Goal: Information Seeking & Learning: Understand process/instructions

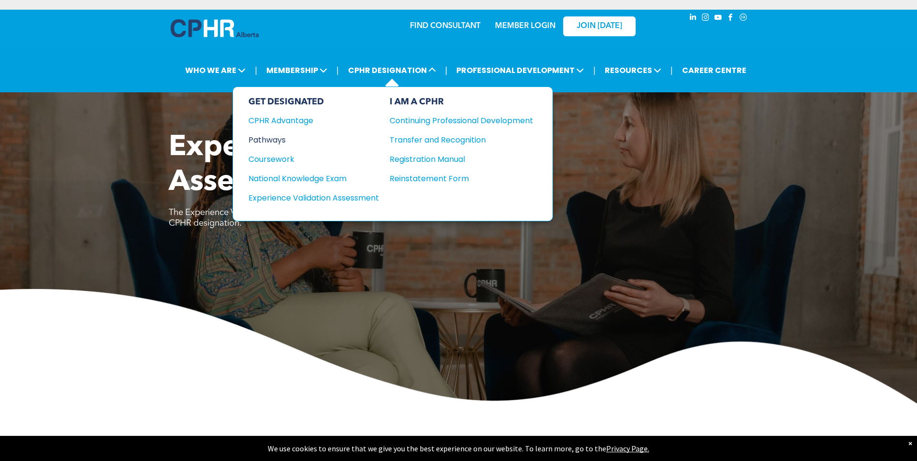
click at [284, 138] on div "Pathways" at bounding box center [308, 140] width 118 height 12
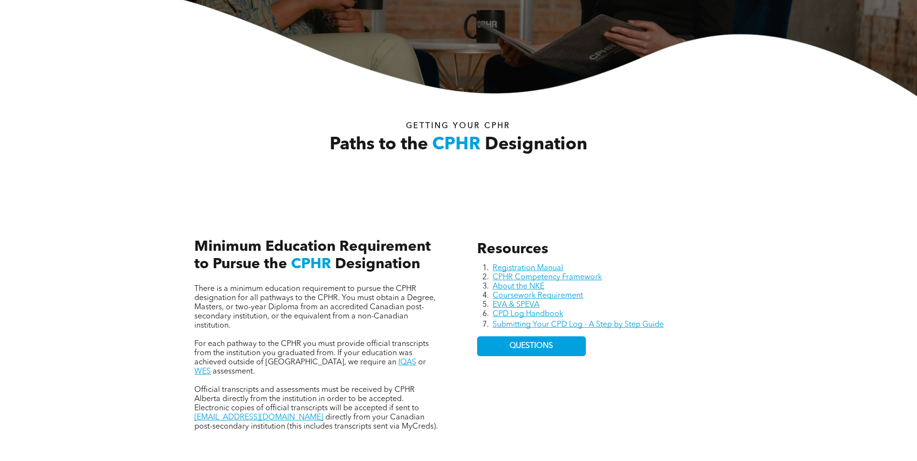
scroll to position [290, 0]
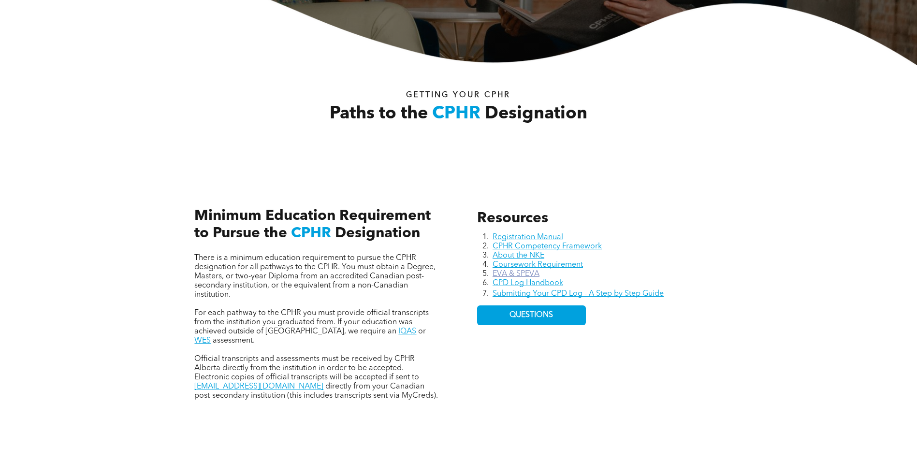
click at [532, 272] on link "EVA & SPEVA" at bounding box center [516, 274] width 47 height 8
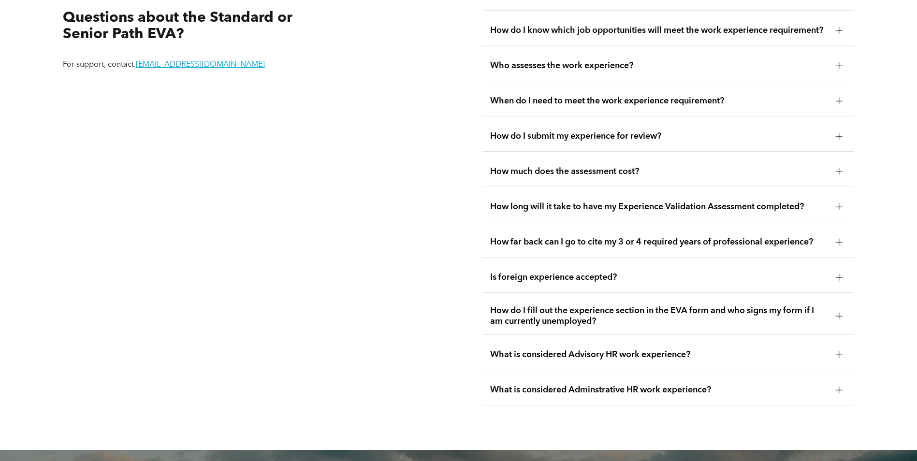
scroll to position [1868, 0]
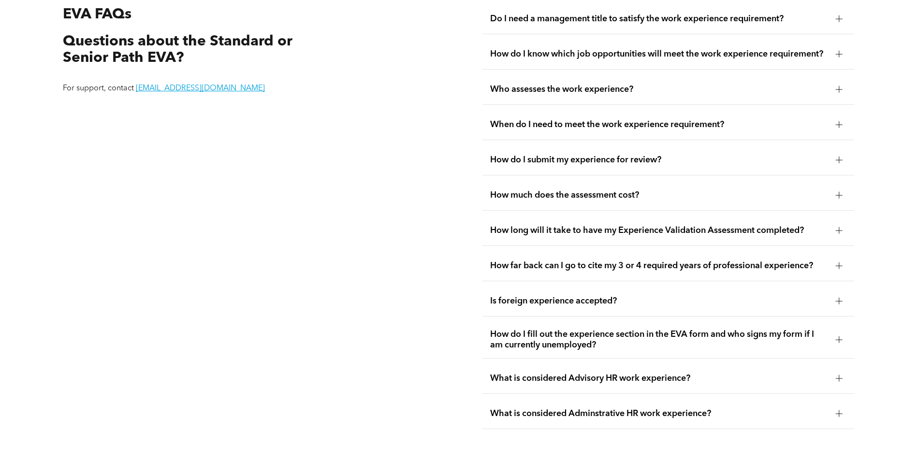
click at [838, 124] on div at bounding box center [839, 124] width 7 height 0
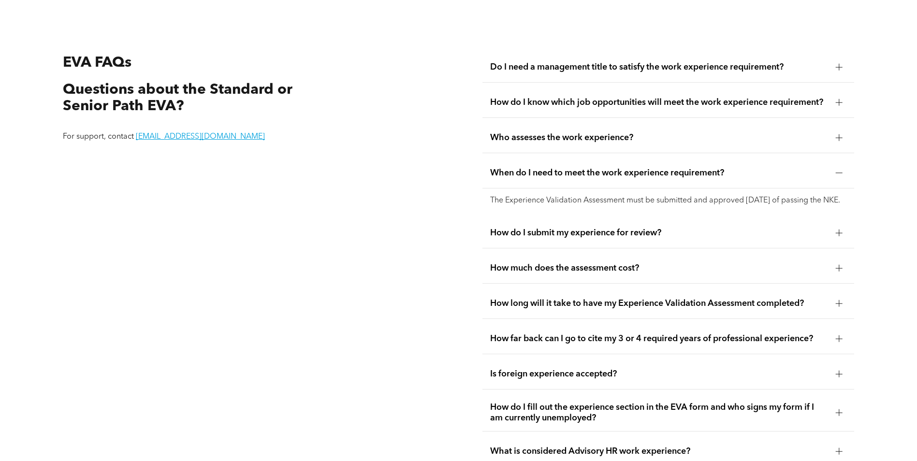
scroll to position [1772, 0]
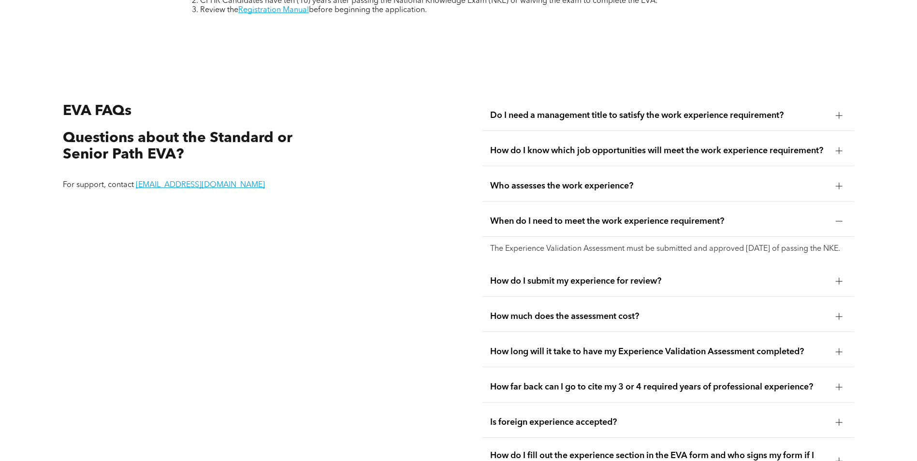
click at [841, 112] on div at bounding box center [839, 115] width 7 height 7
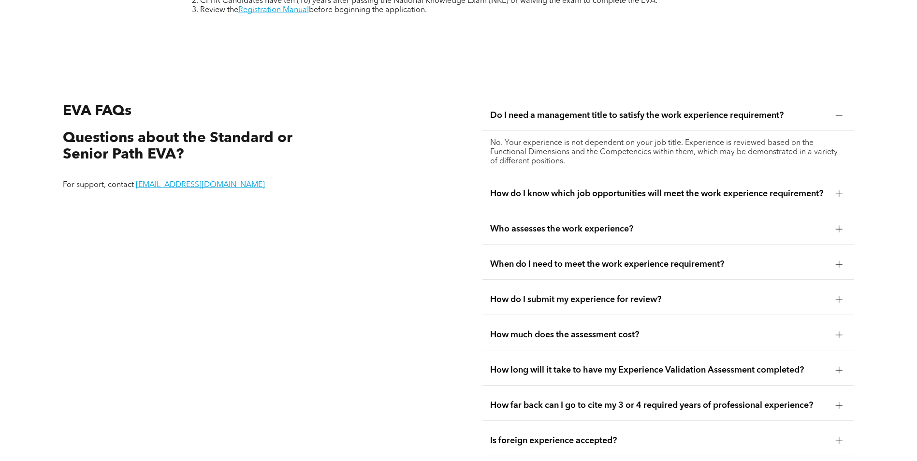
click at [841, 112] on div at bounding box center [839, 115] width 7 height 7
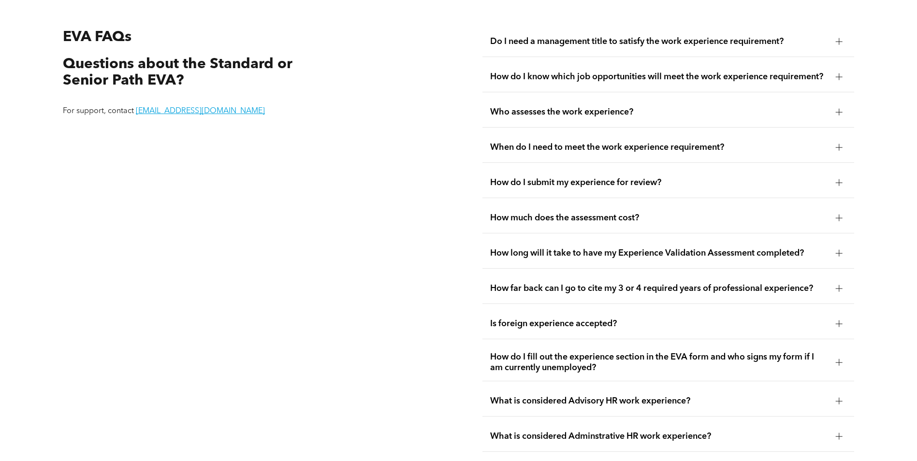
scroll to position [1868, 0]
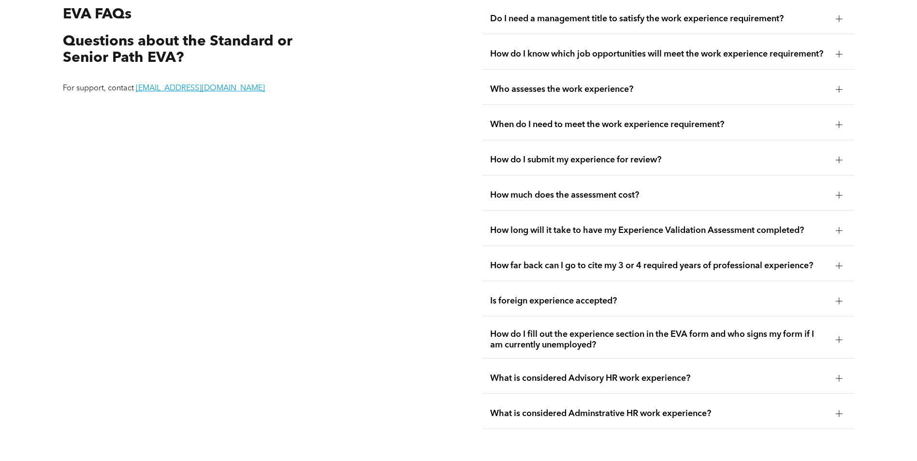
click at [838, 228] on div at bounding box center [839, 230] width 7 height 7
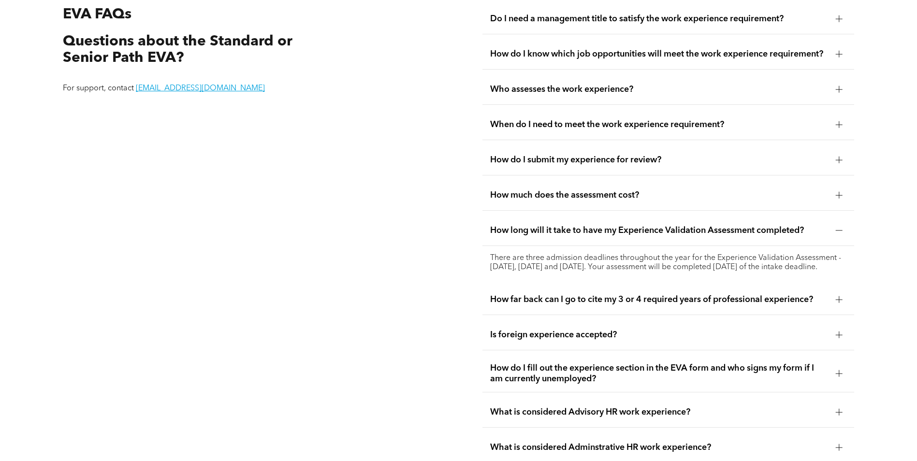
click at [838, 223] on div at bounding box center [839, 230] width 15 height 15
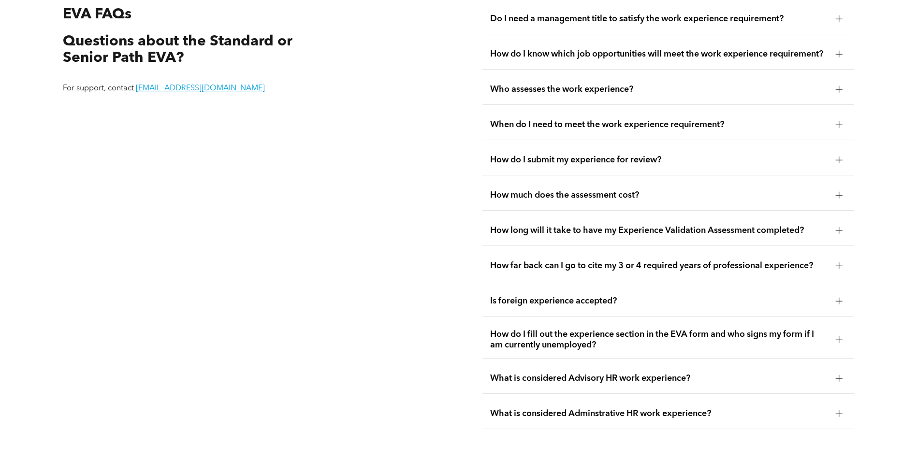
click at [842, 227] on div at bounding box center [839, 230] width 7 height 7
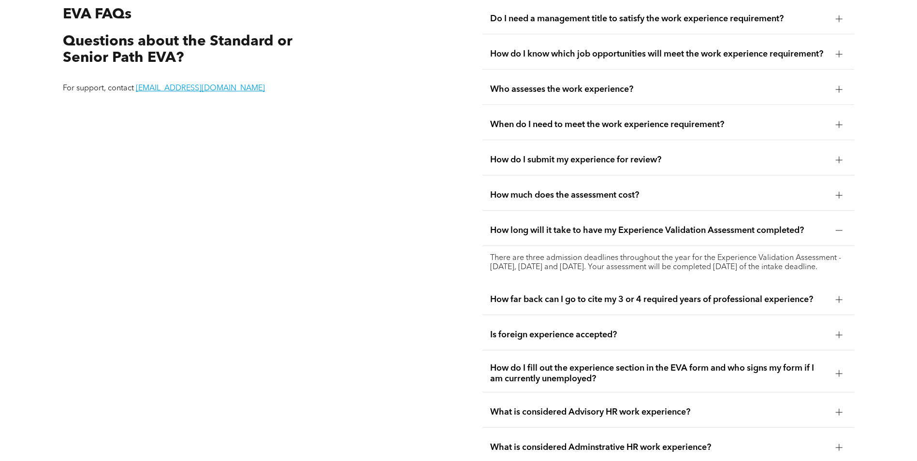
click at [842, 230] on div at bounding box center [839, 230] width 7 height 0
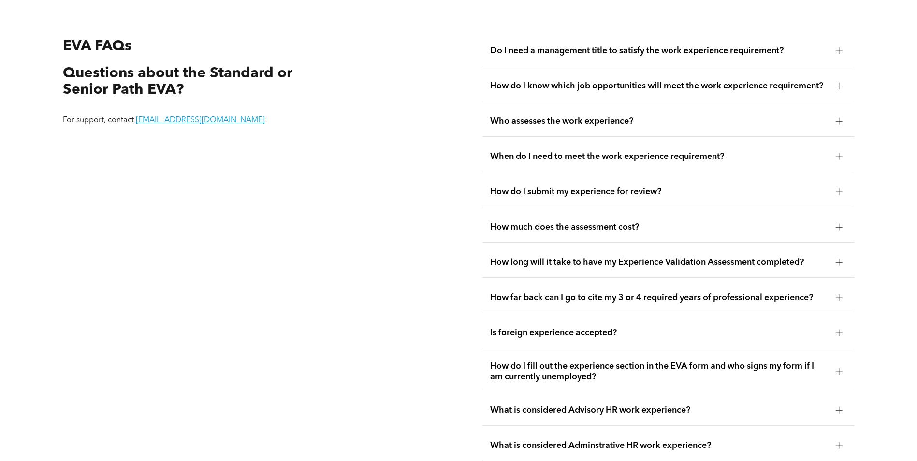
scroll to position [1820, 0]
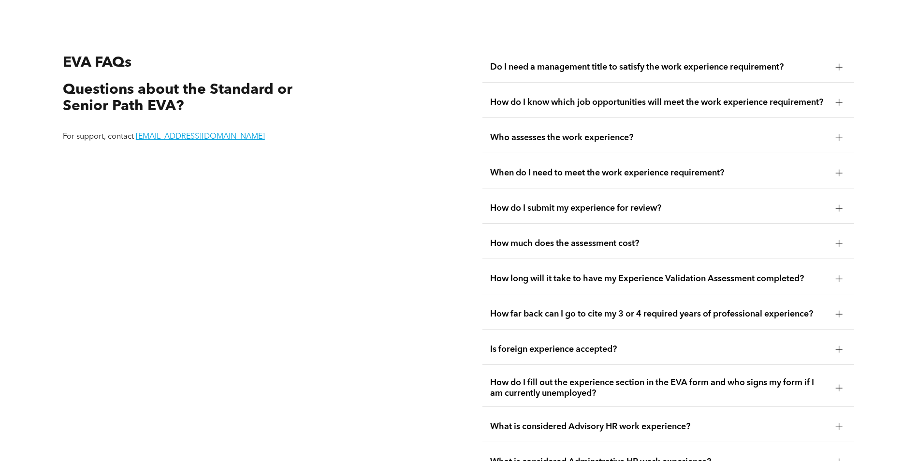
click at [837, 99] on div at bounding box center [839, 102] width 7 height 7
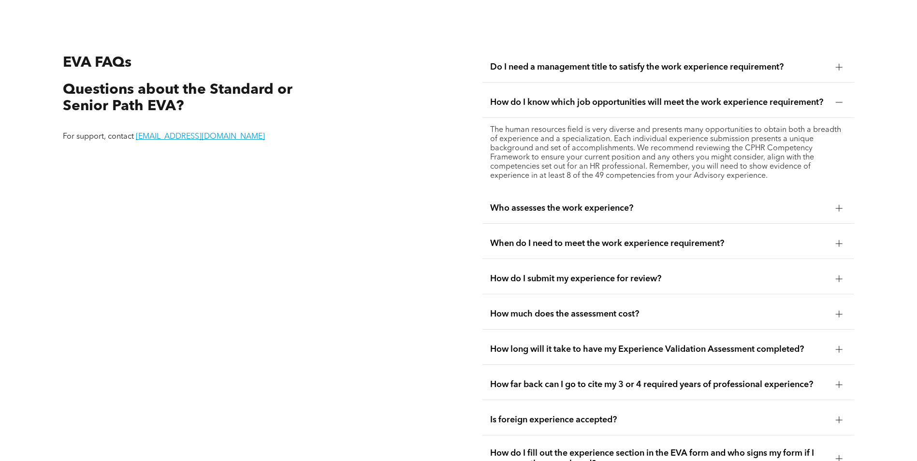
click at [838, 99] on div at bounding box center [839, 102] width 7 height 7
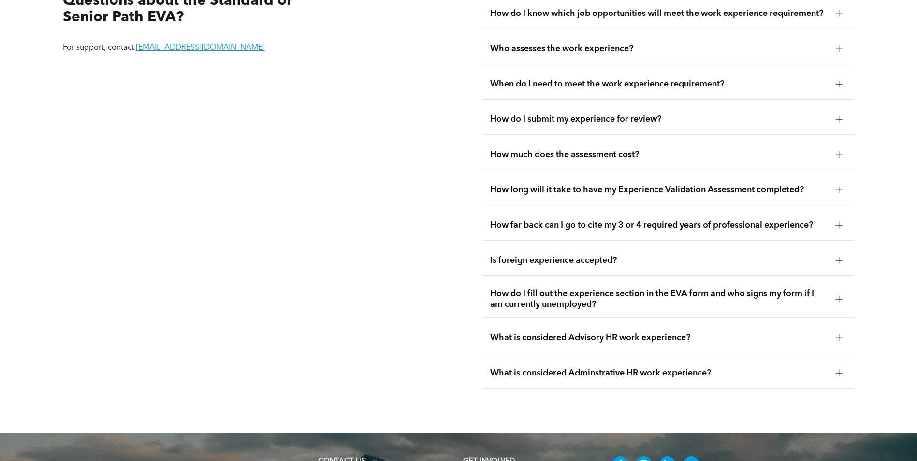
scroll to position [1917, 0]
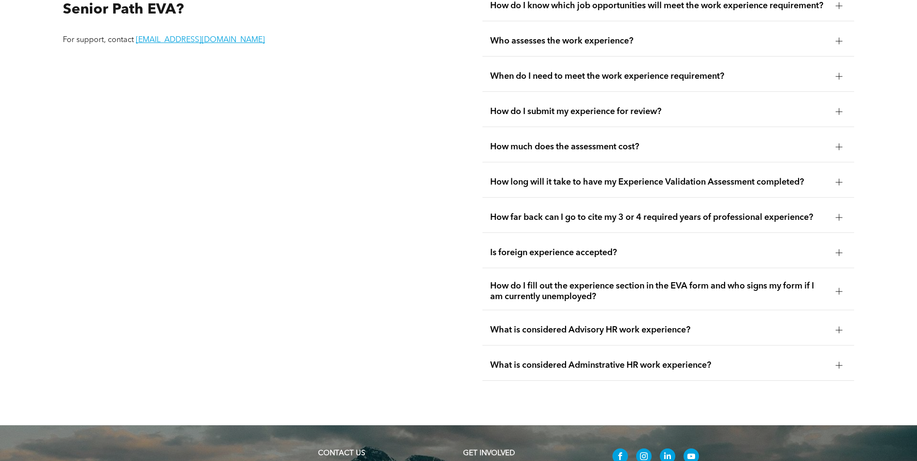
click at [840, 291] on div at bounding box center [839, 291] width 7 height 0
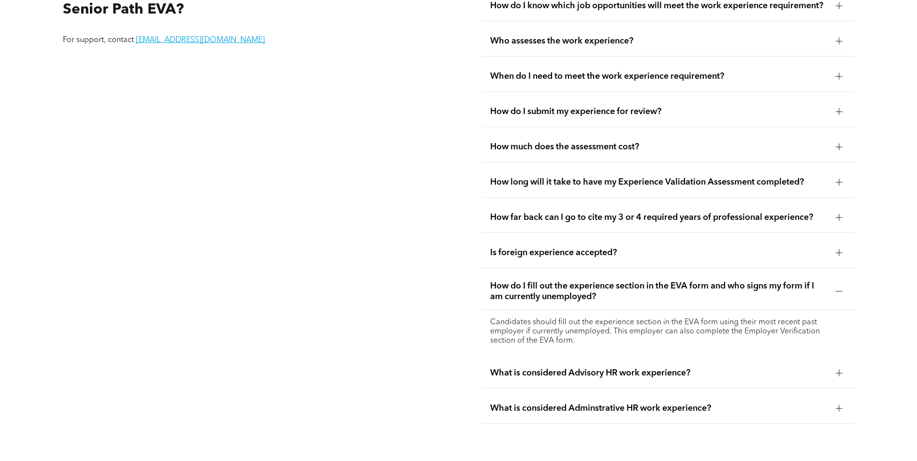
click at [840, 291] on div at bounding box center [839, 291] width 7 height 0
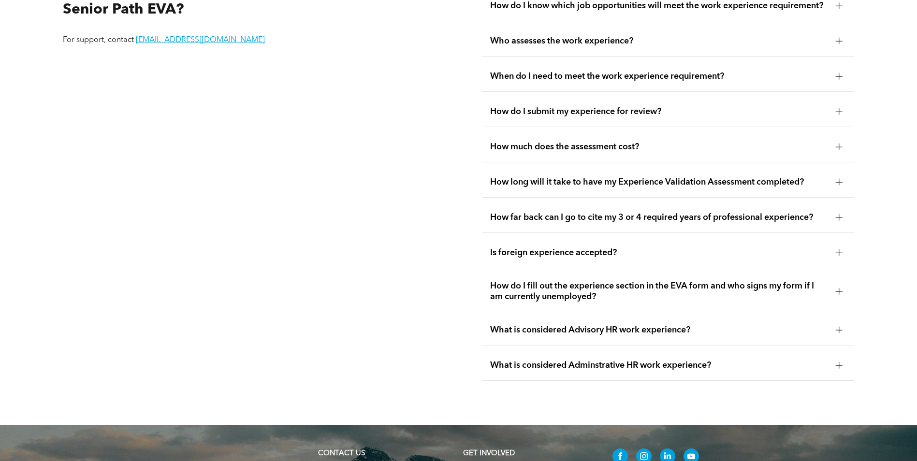
click at [836, 323] on div at bounding box center [839, 330] width 15 height 15
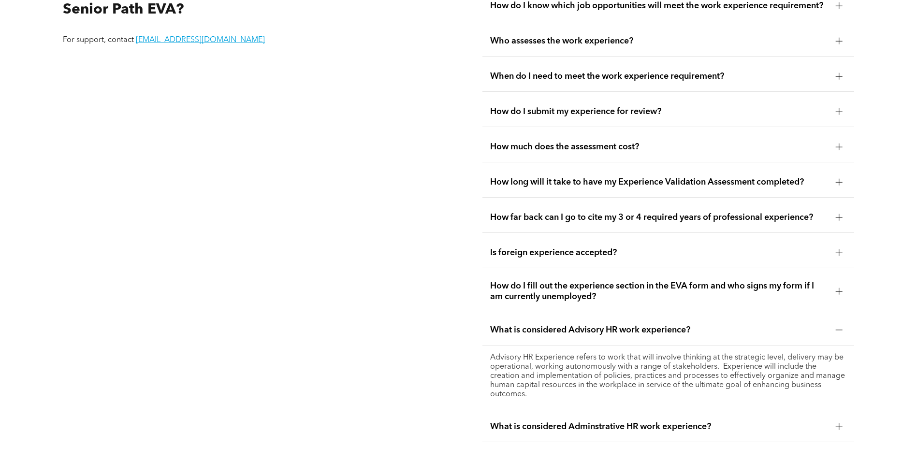
click at [836, 323] on div at bounding box center [839, 330] width 15 height 15
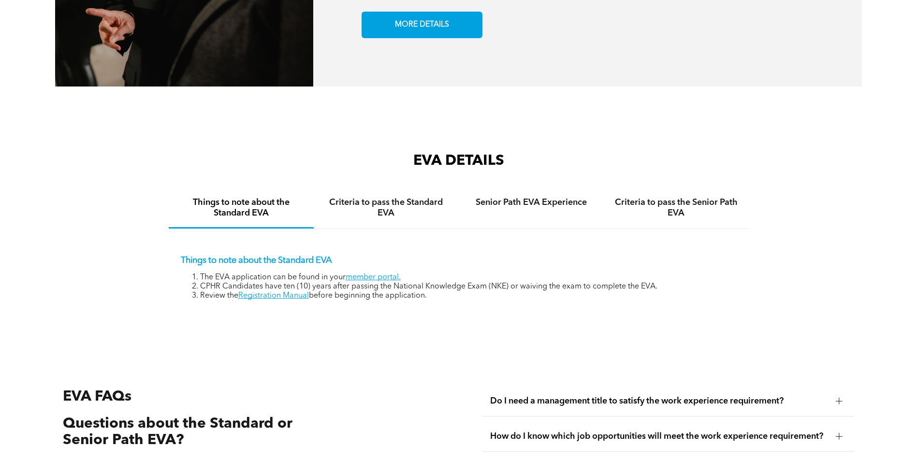
scroll to position [1482, 0]
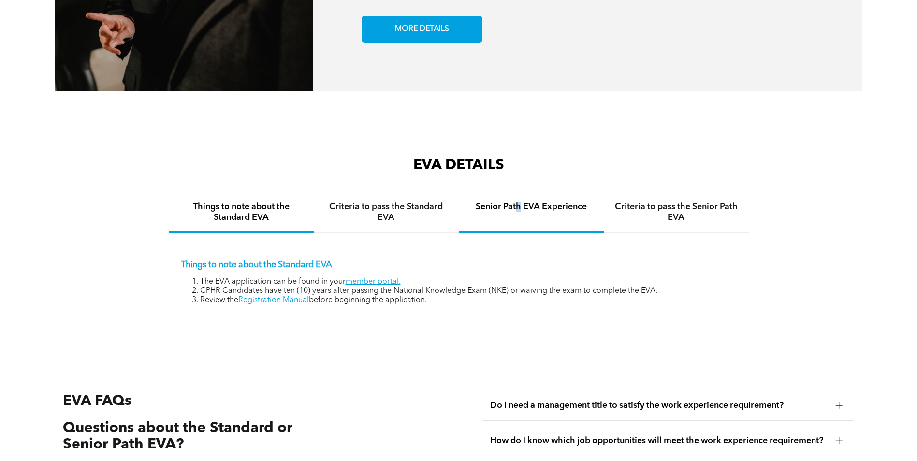
click at [519, 202] on h4 "Senior Path EVA Experience" at bounding box center [532, 207] width 128 height 11
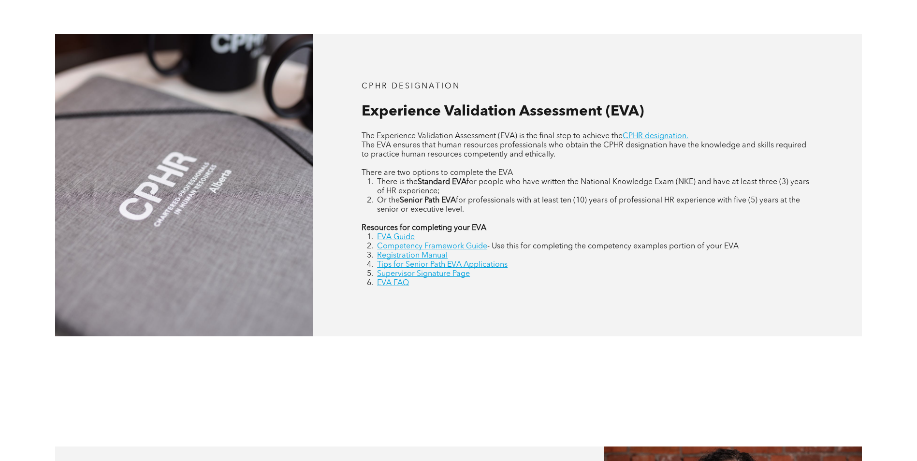
scroll to position [273, 0]
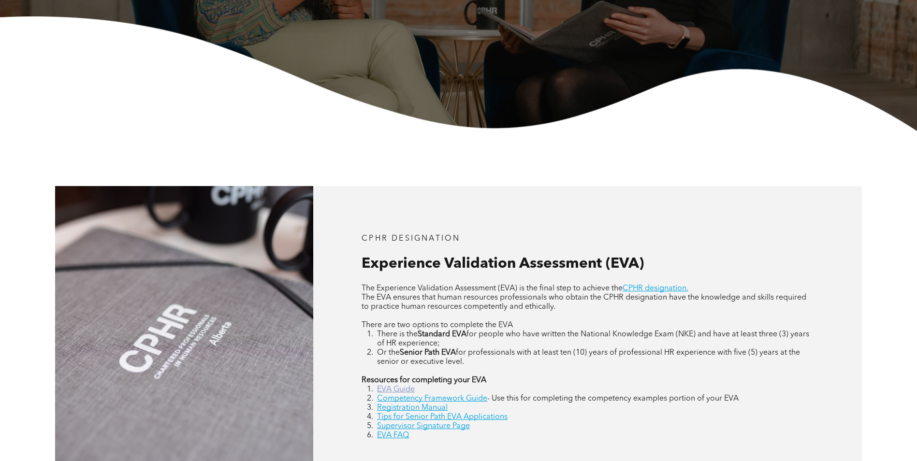
click at [400, 390] on link "EVA Guide" at bounding box center [396, 390] width 38 height 8
